Goal: Find contact information: Obtain details needed to contact an individual or organization

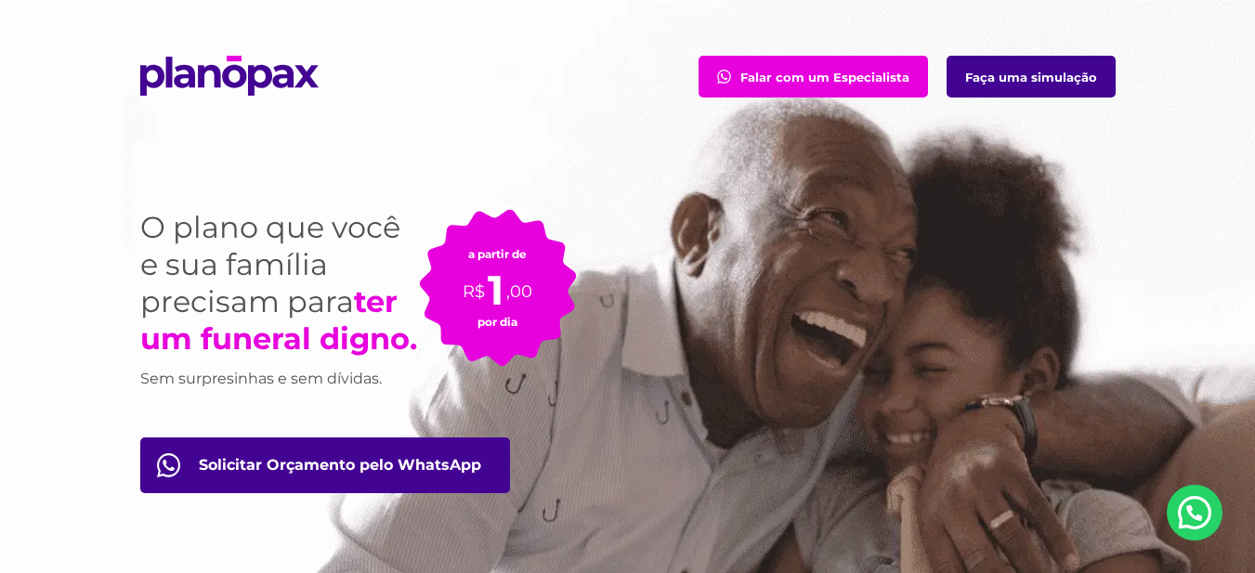
click at [306, 467] on link "Solicitar Orçamento pelo WhatsApp" at bounding box center [325, 465] width 370 height 56
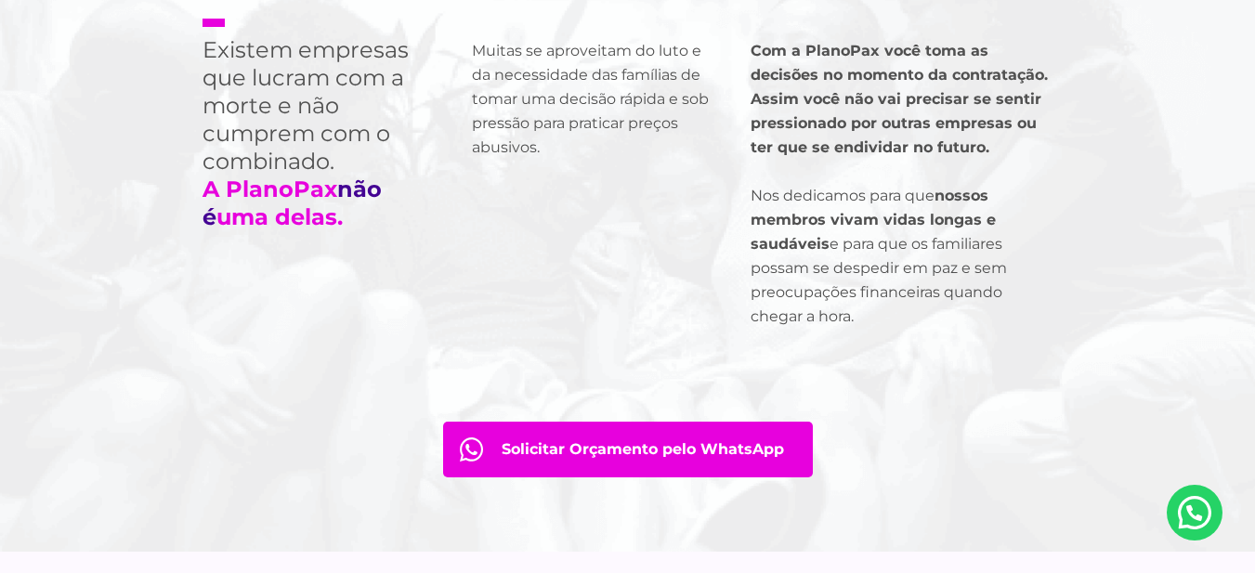
scroll to position [1579, 0]
